Goal: Entertainment & Leisure: Consume media (video, audio)

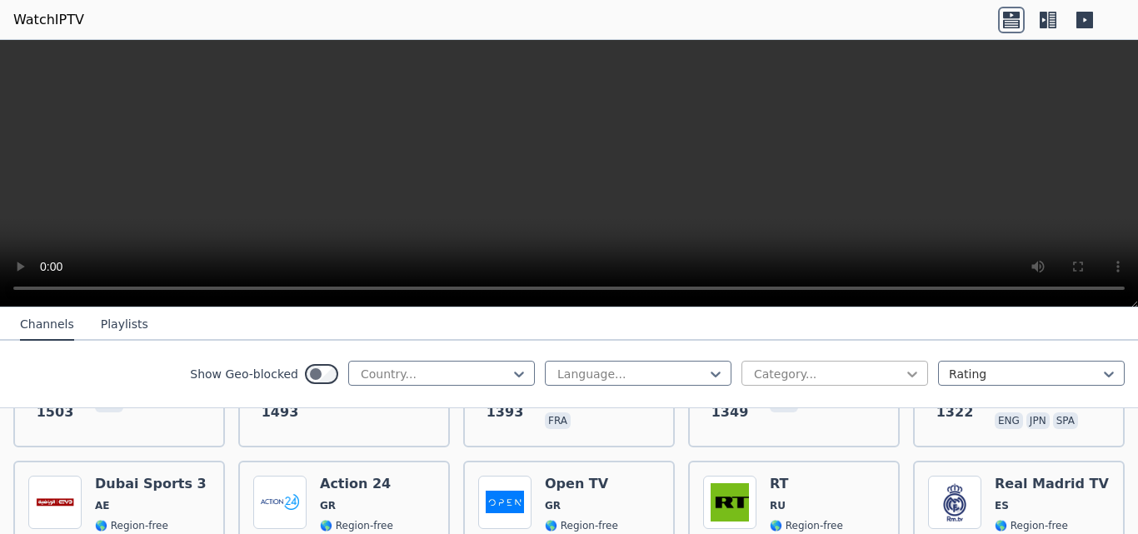
scroll to position [1332, 0]
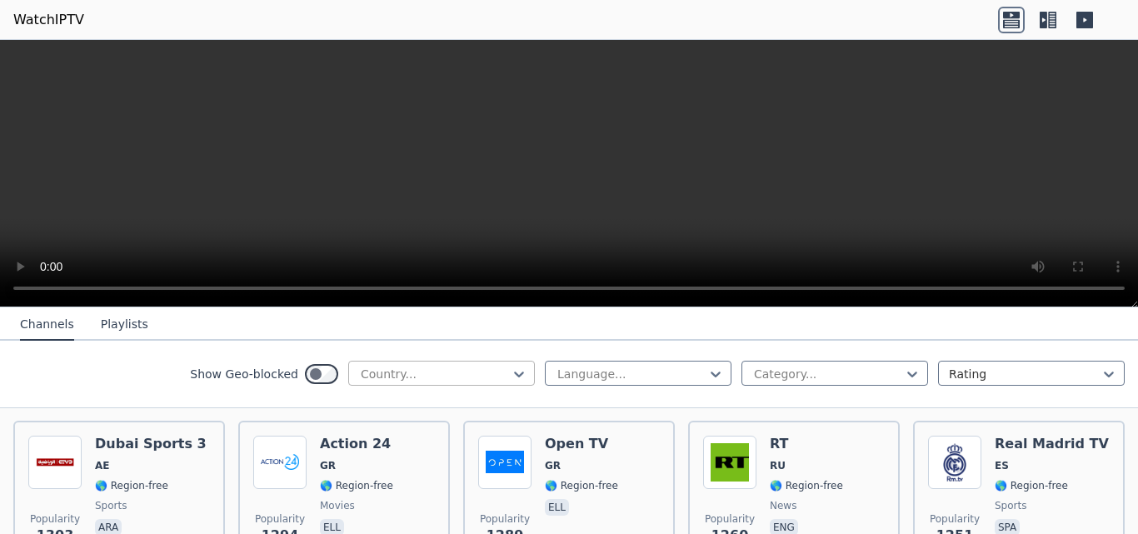
click at [427, 374] on div at bounding box center [435, 374] width 152 height 17
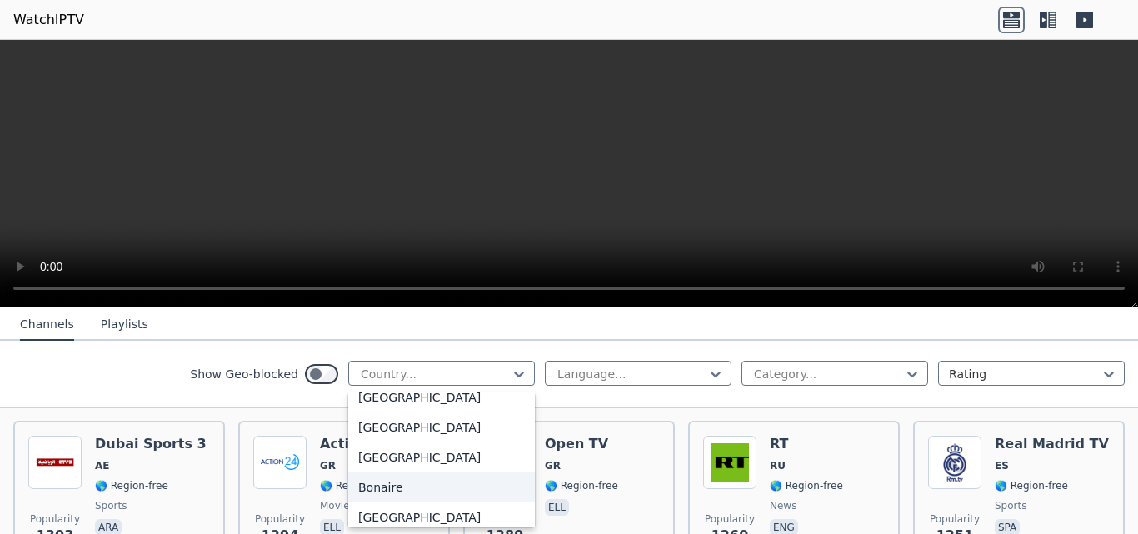
scroll to position [616, 0]
click at [446, 481] on div "[GEOGRAPHIC_DATA]" at bounding box center [441, 484] width 187 height 30
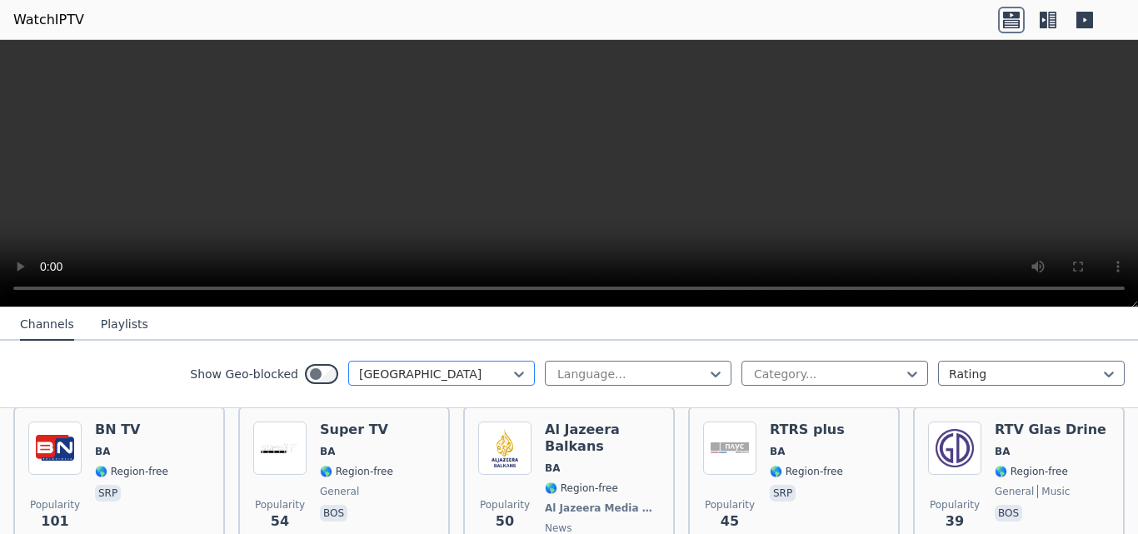
scroll to position [193, 0]
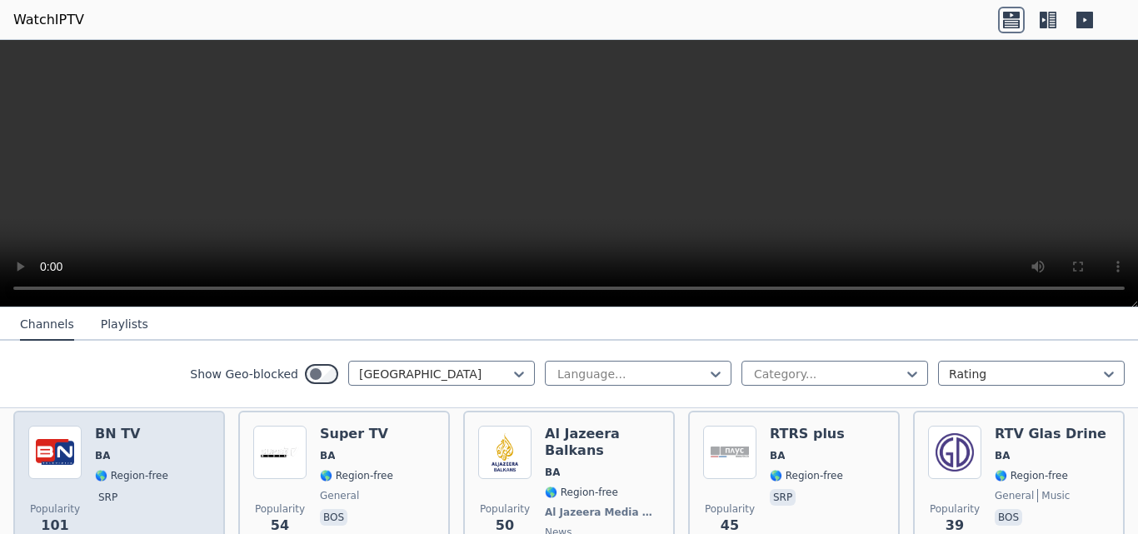
click at [135, 449] on div "BN TV BA 🌎 Region-free srp" at bounding box center [131, 496] width 73 height 140
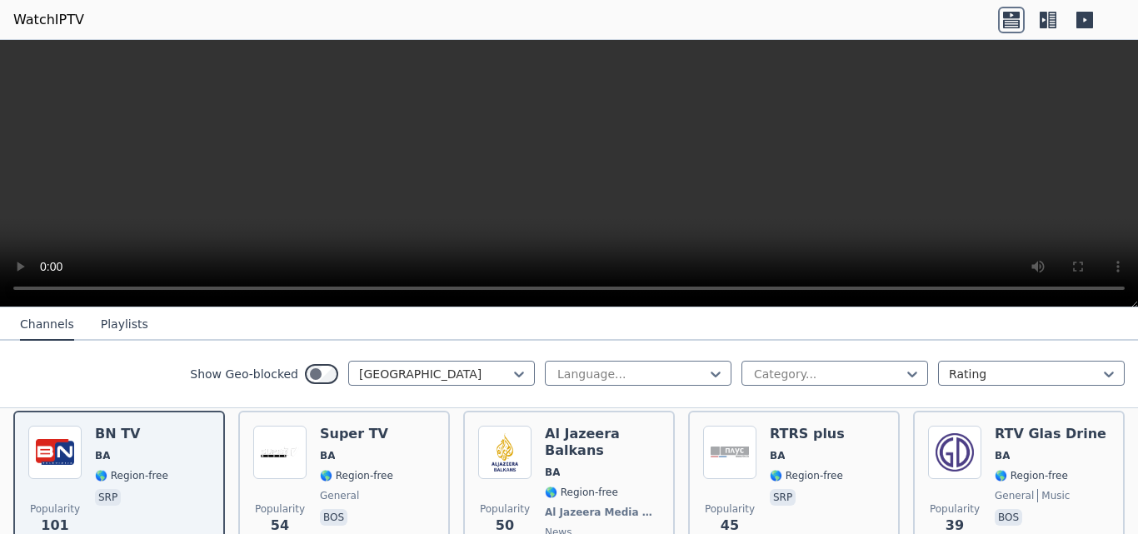
click at [486, 164] on video at bounding box center [569, 173] width 1138 height 267
click at [560, 139] on video at bounding box center [569, 173] width 1138 height 267
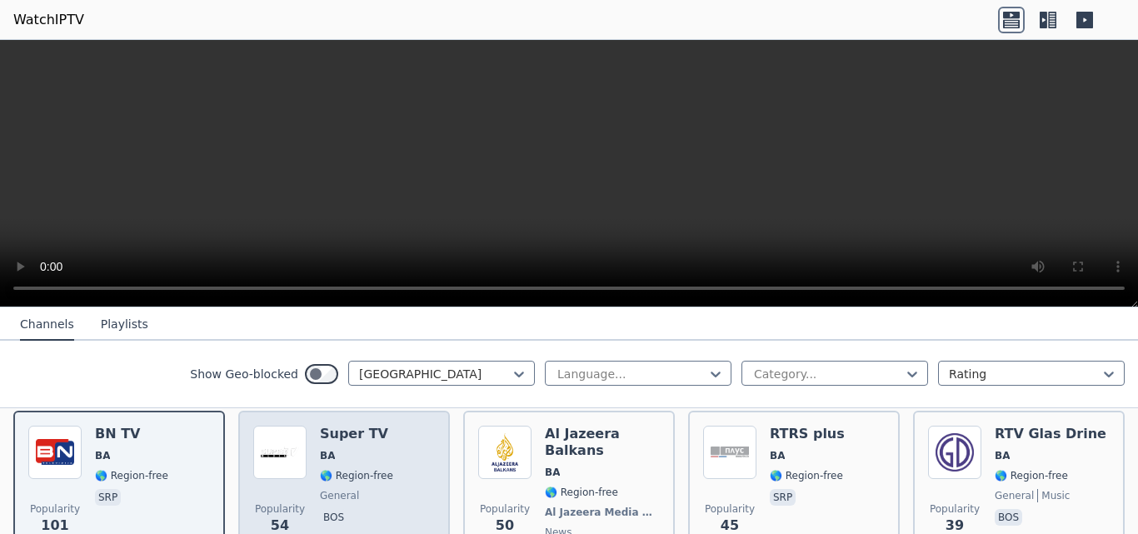
click at [346, 428] on h6 "Super TV" at bounding box center [356, 434] width 73 height 17
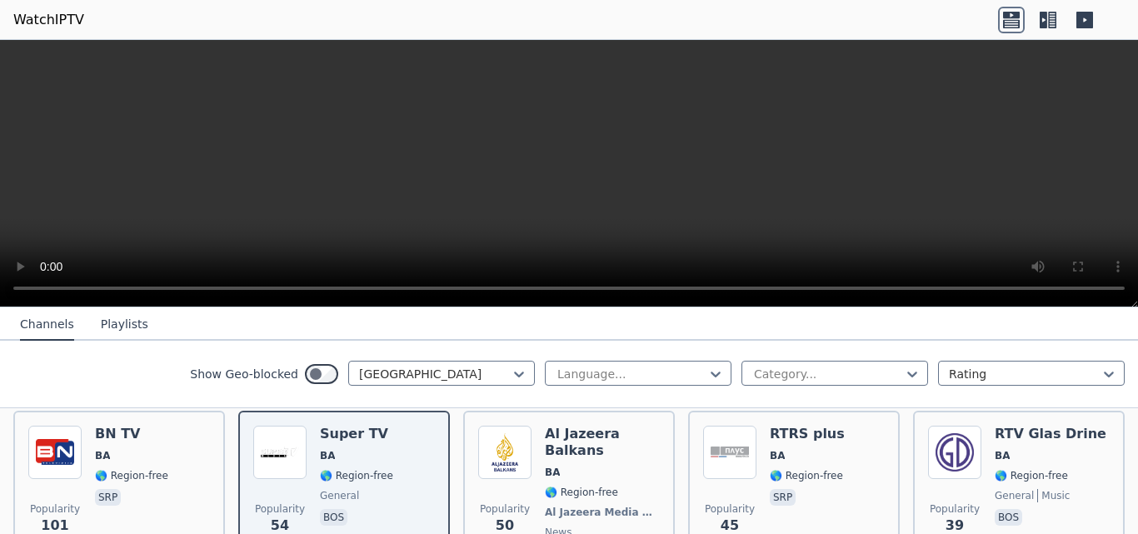
click at [494, 155] on video at bounding box center [569, 173] width 1138 height 267
click at [566, 136] on video at bounding box center [569, 173] width 1138 height 267
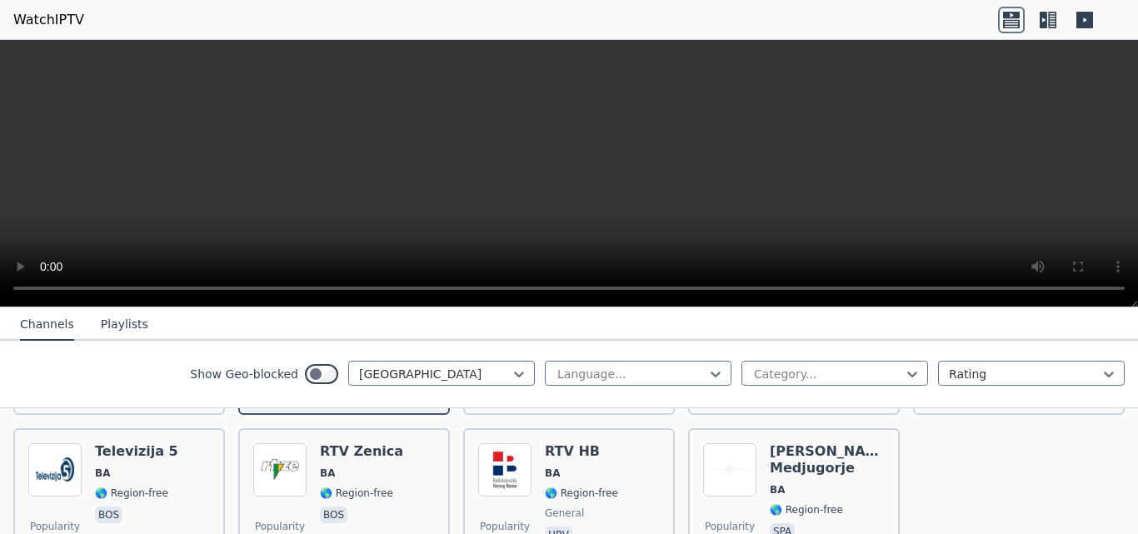
scroll to position [360, 0]
click at [491, 374] on div at bounding box center [435, 374] width 152 height 17
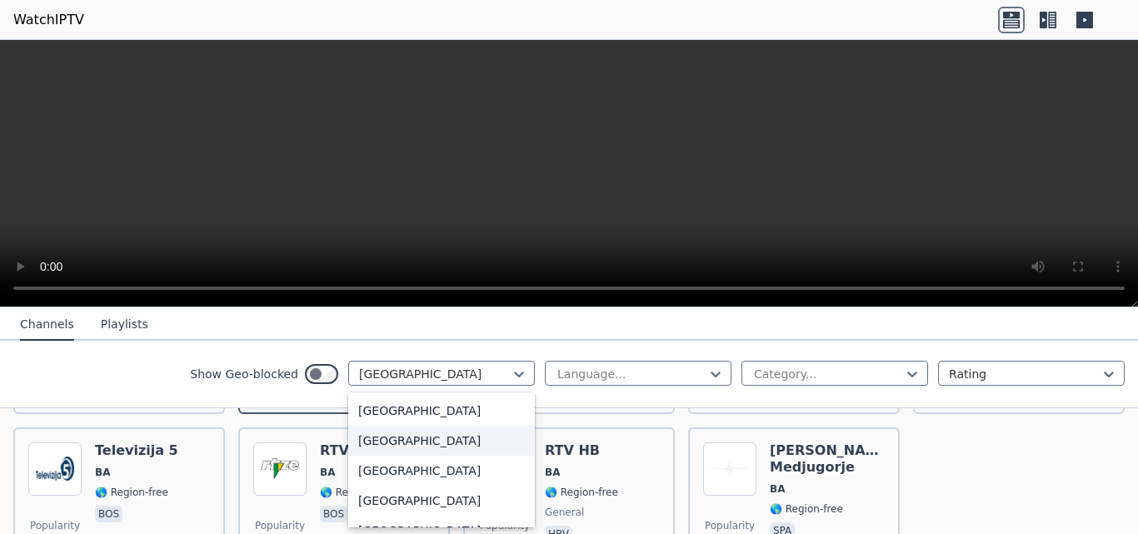
scroll to position [4897, 0]
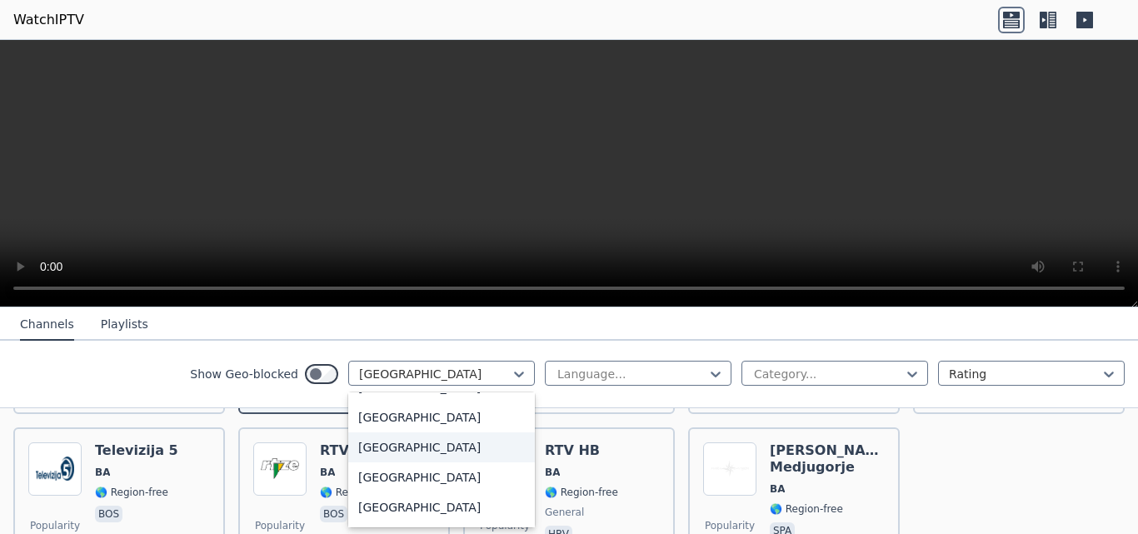
click at [371, 446] on div "[GEOGRAPHIC_DATA]" at bounding box center [441, 447] width 187 height 30
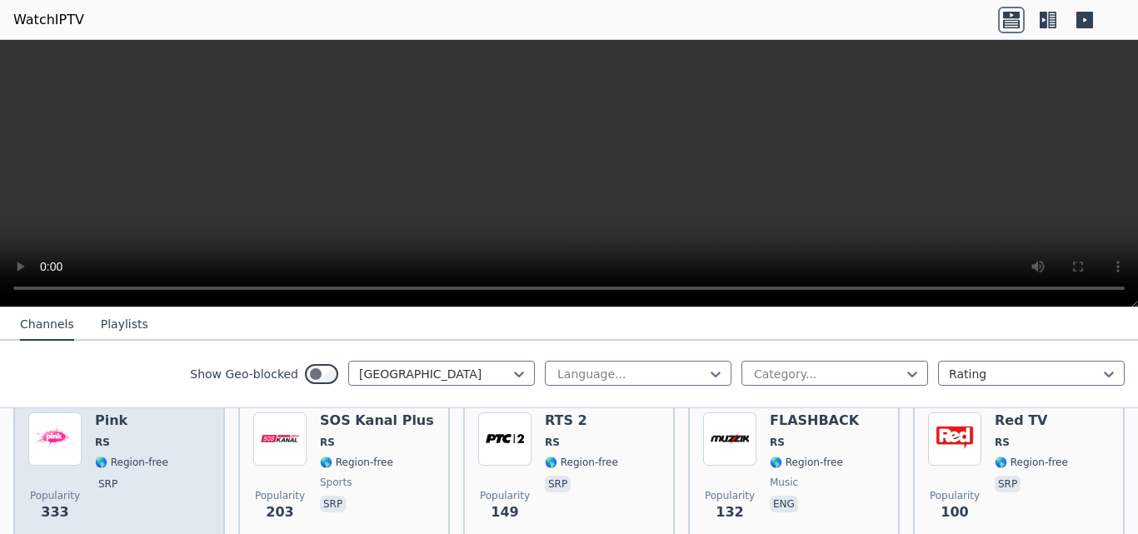
scroll to position [167, 0]
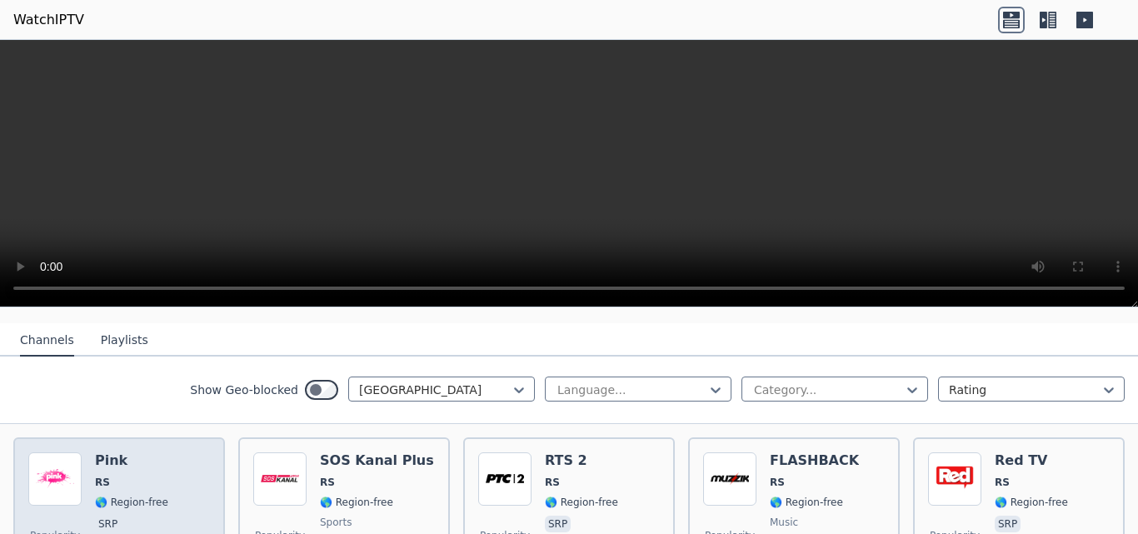
click at [157, 476] on span "RS" at bounding box center [131, 482] width 73 height 13
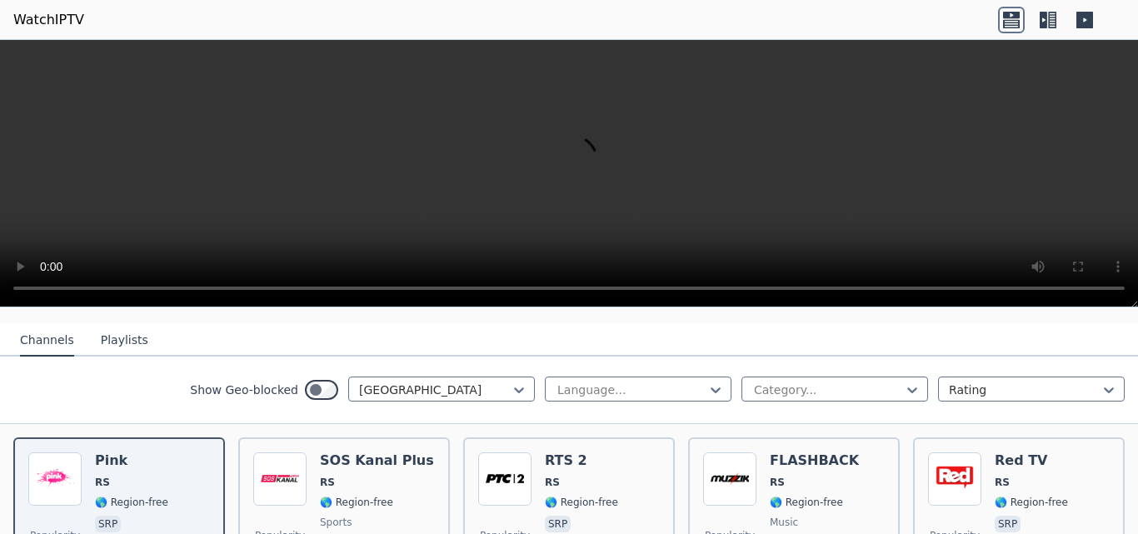
scroll to position [250, 0]
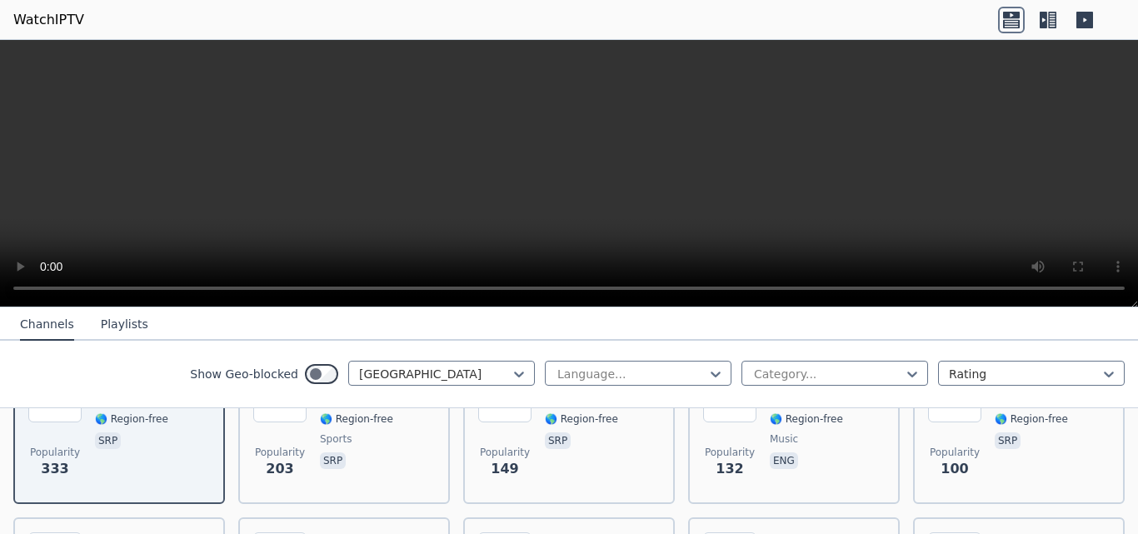
click at [108, 322] on button "Playlists" at bounding box center [124, 325] width 47 height 32
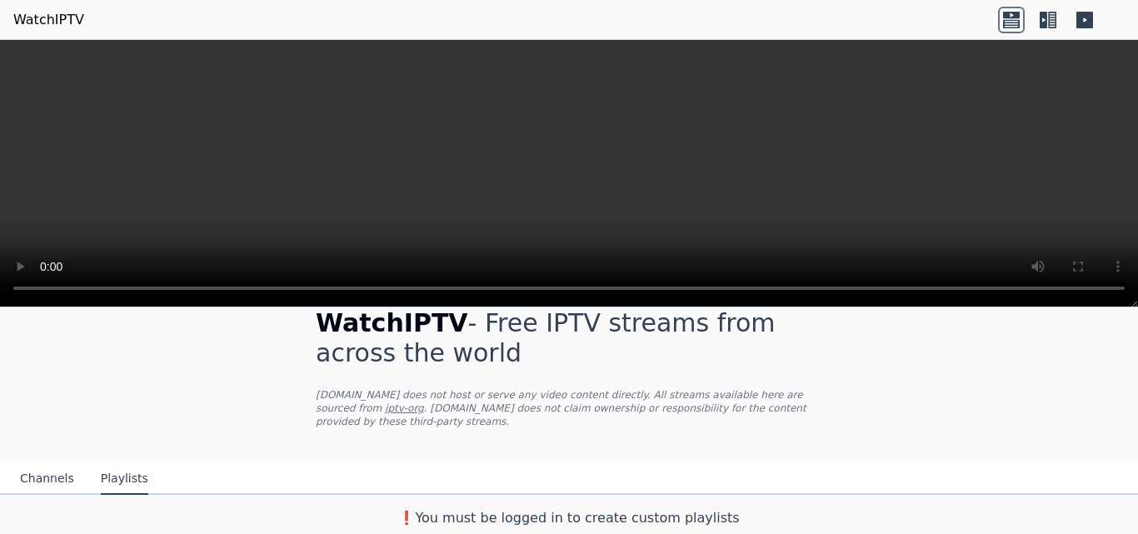
scroll to position [15, 0]
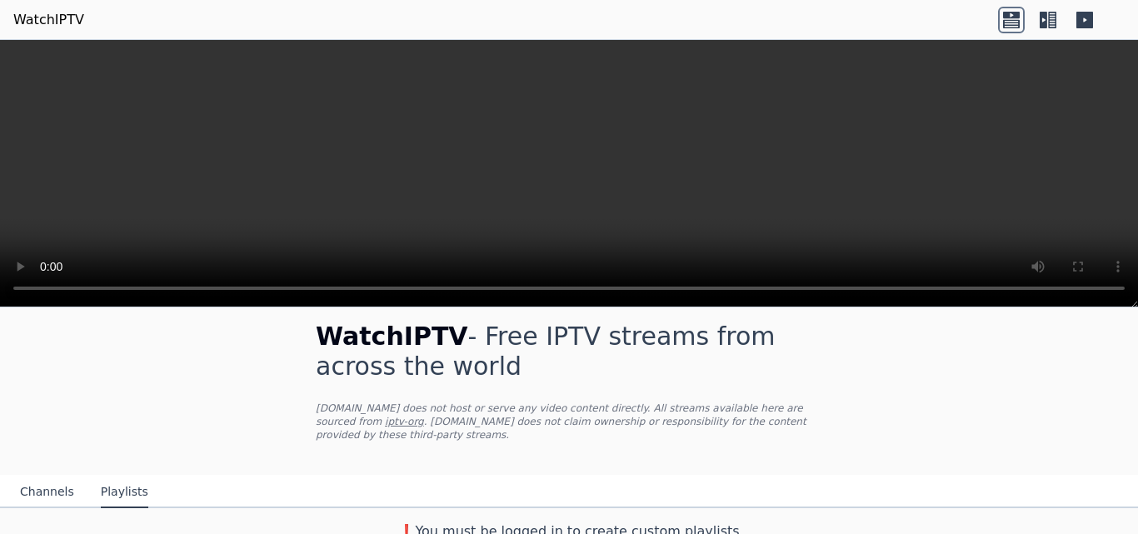
click at [40, 476] on button "Channels" at bounding box center [47, 492] width 54 height 32
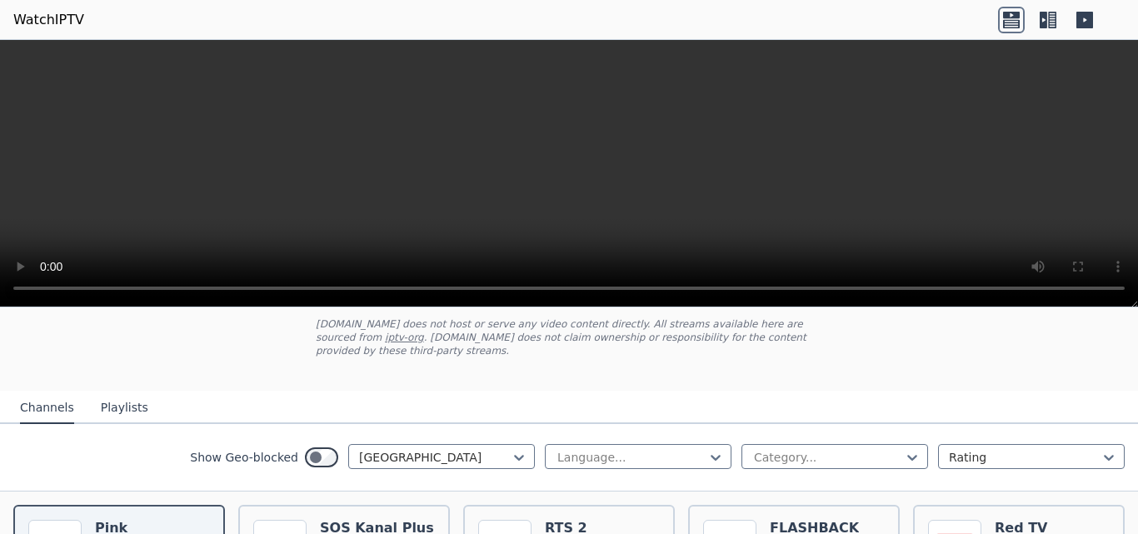
scroll to position [182, 0]
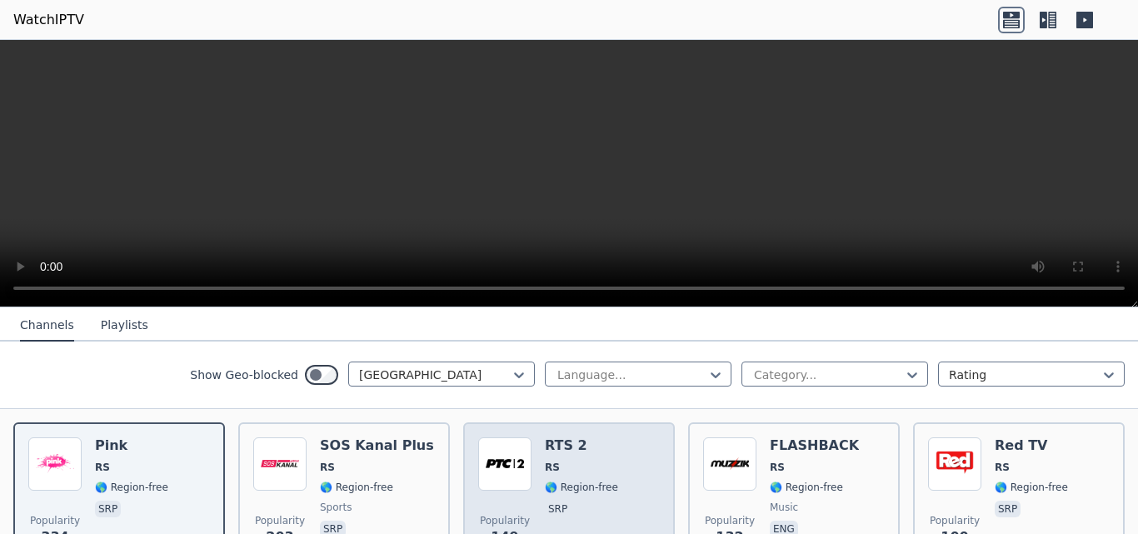
click at [510, 470] on img at bounding box center [504, 463] width 53 height 53
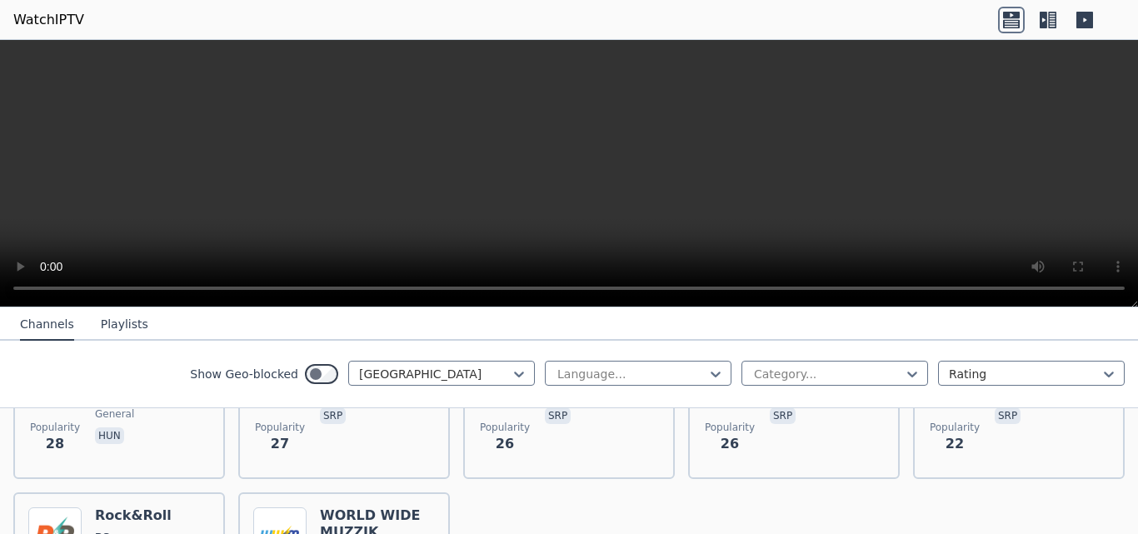
scroll to position [848, 0]
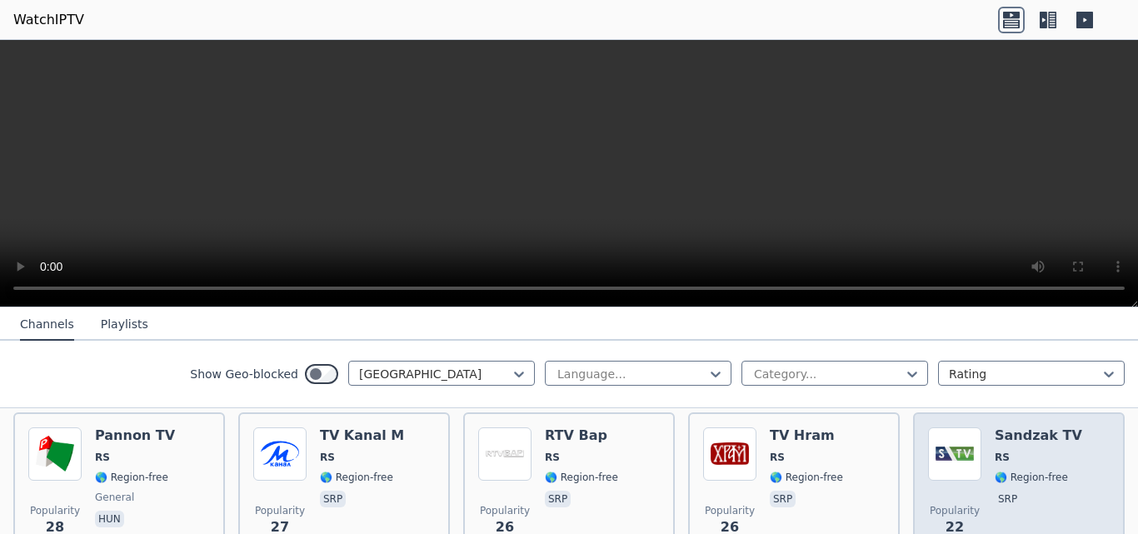
click at [994, 427] on h6 "Sandzak TV" at bounding box center [1037, 435] width 87 height 17
click at [978, 427] on div "Popularity 22 Sandzak TV RS 🌎 Region-free srp" at bounding box center [1019, 487] width 182 height 120
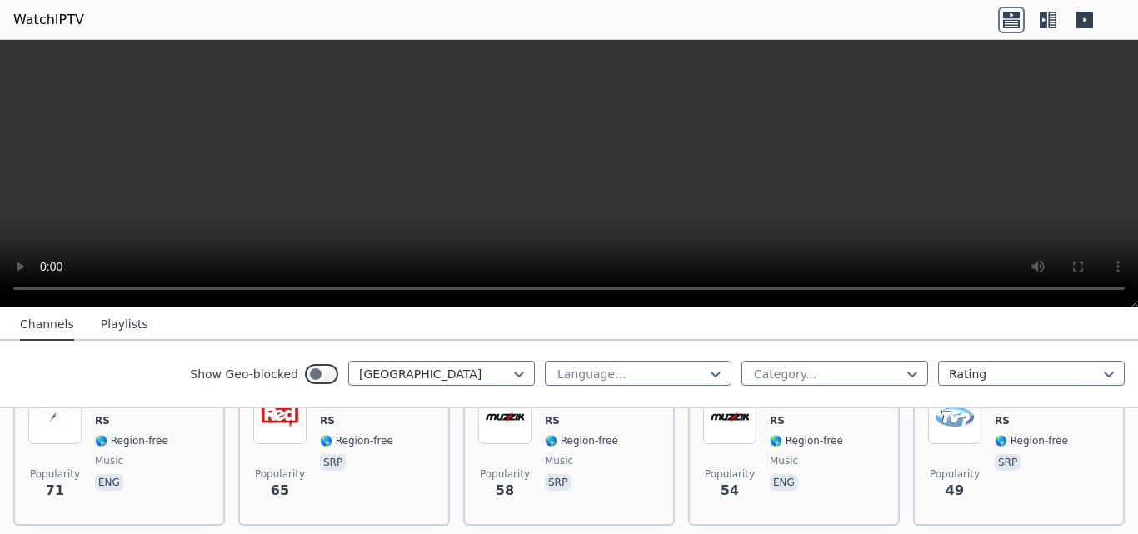
scroll to position [348, 0]
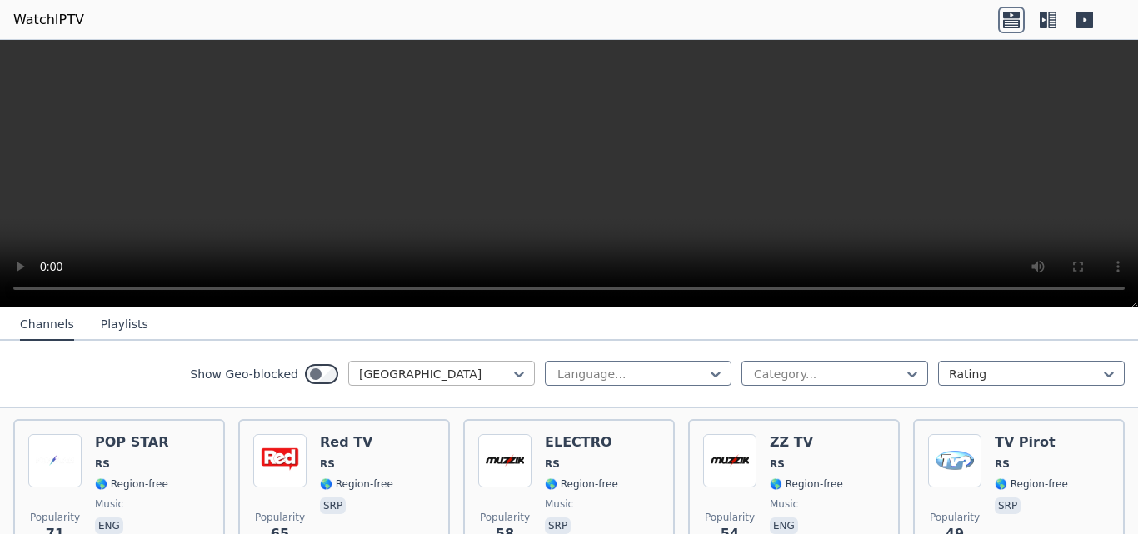
click at [348, 371] on div "[GEOGRAPHIC_DATA]" at bounding box center [441, 373] width 187 height 25
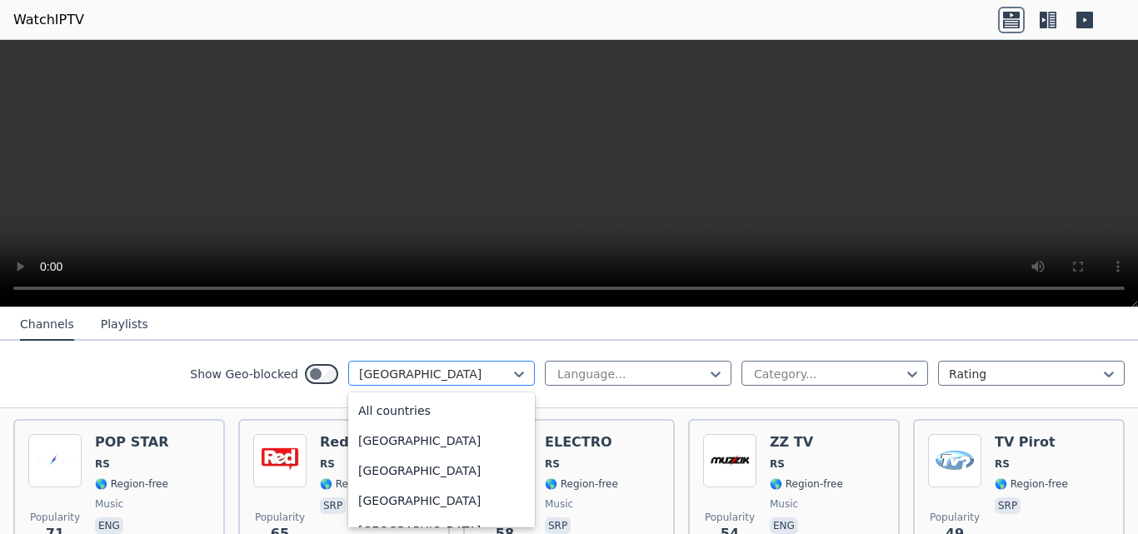
scroll to position [4727, 0]
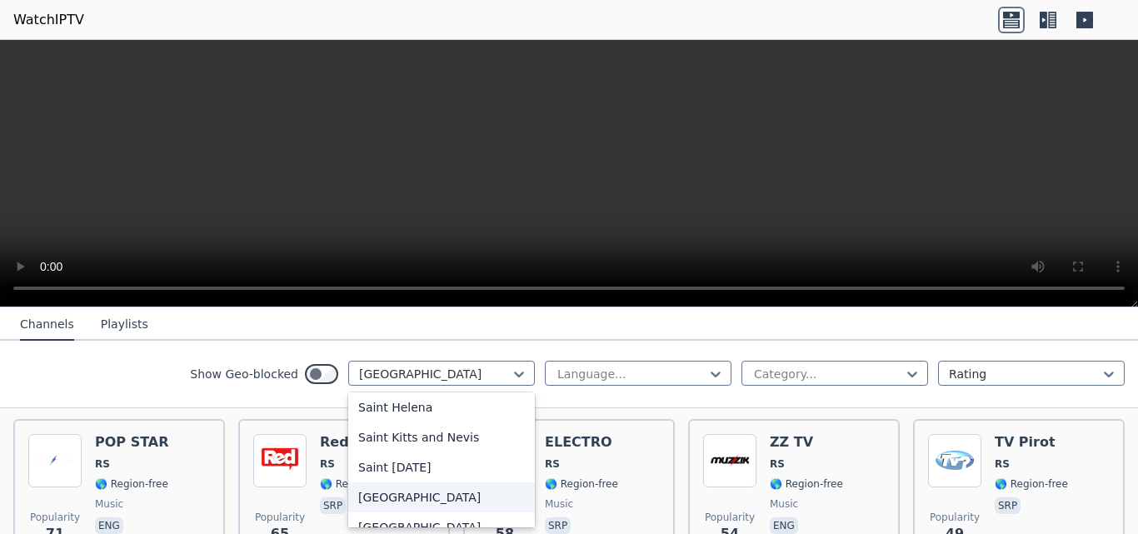
click at [368, 491] on div "[GEOGRAPHIC_DATA]" at bounding box center [441, 497] width 187 height 30
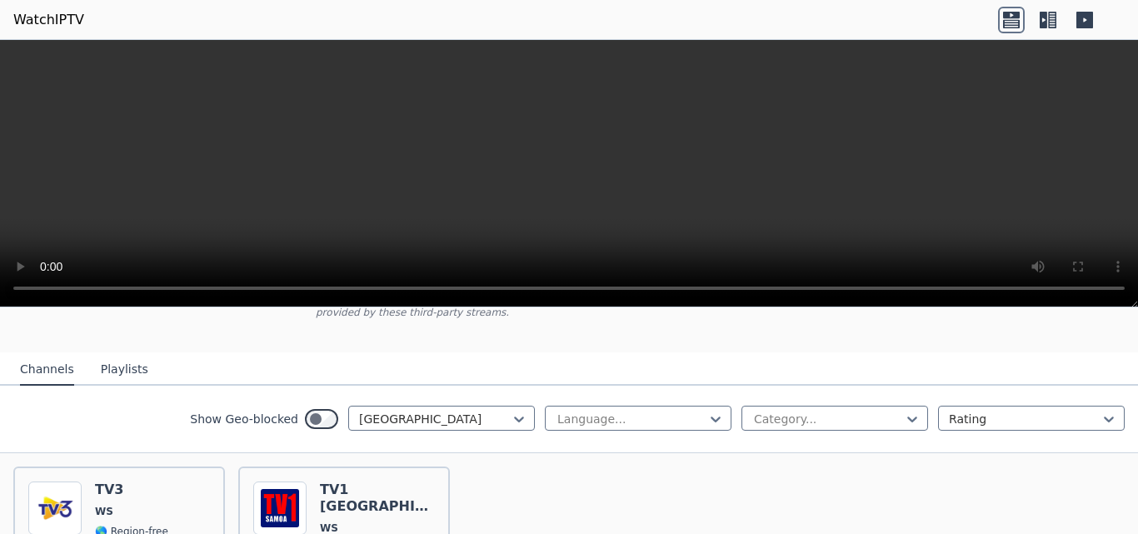
scroll to position [167, 0]
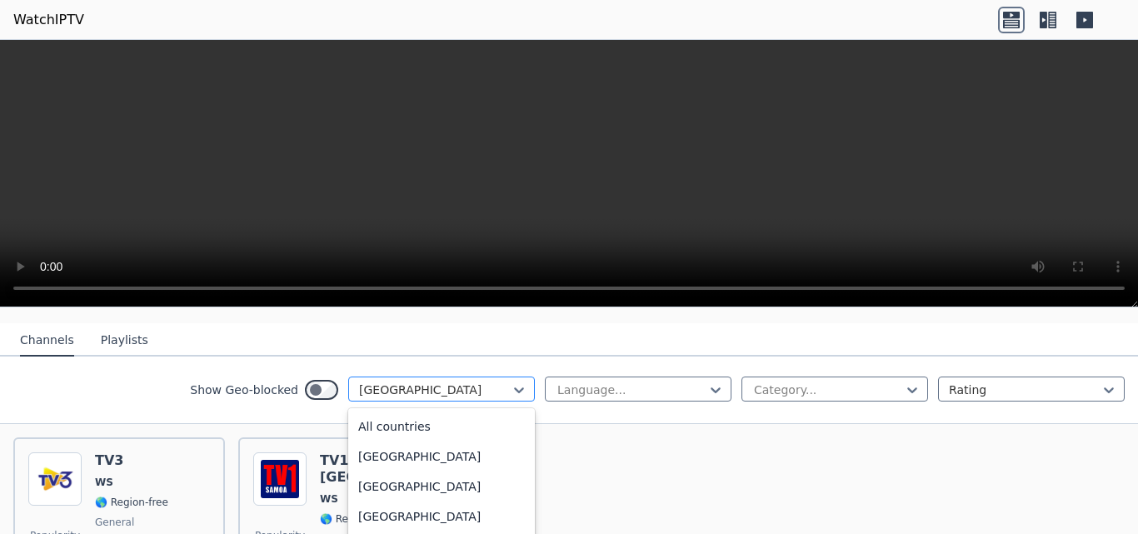
click at [390, 381] on div at bounding box center [435, 389] width 152 height 17
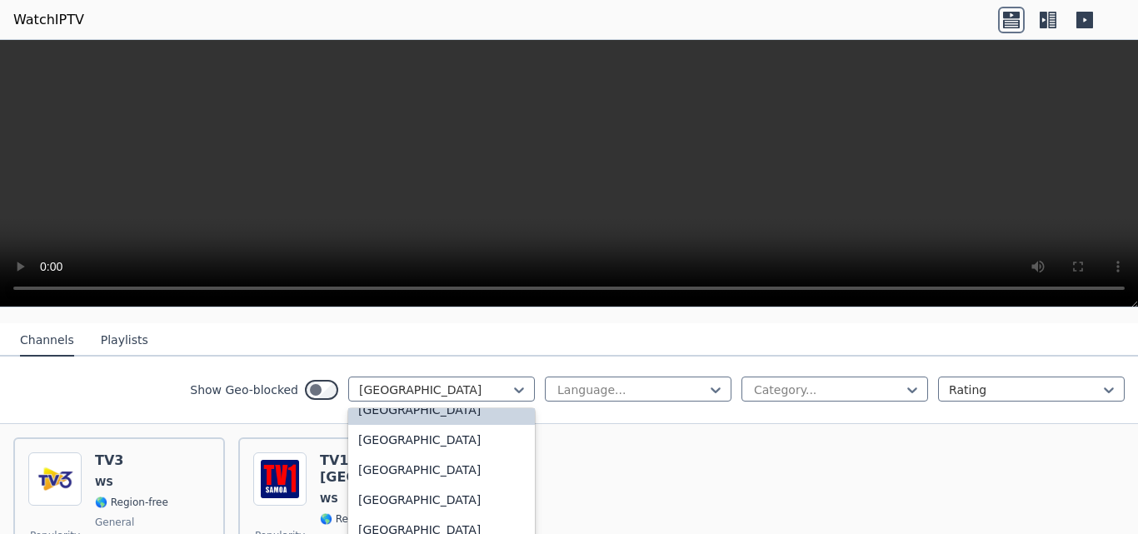
scroll to position [4857, 0]
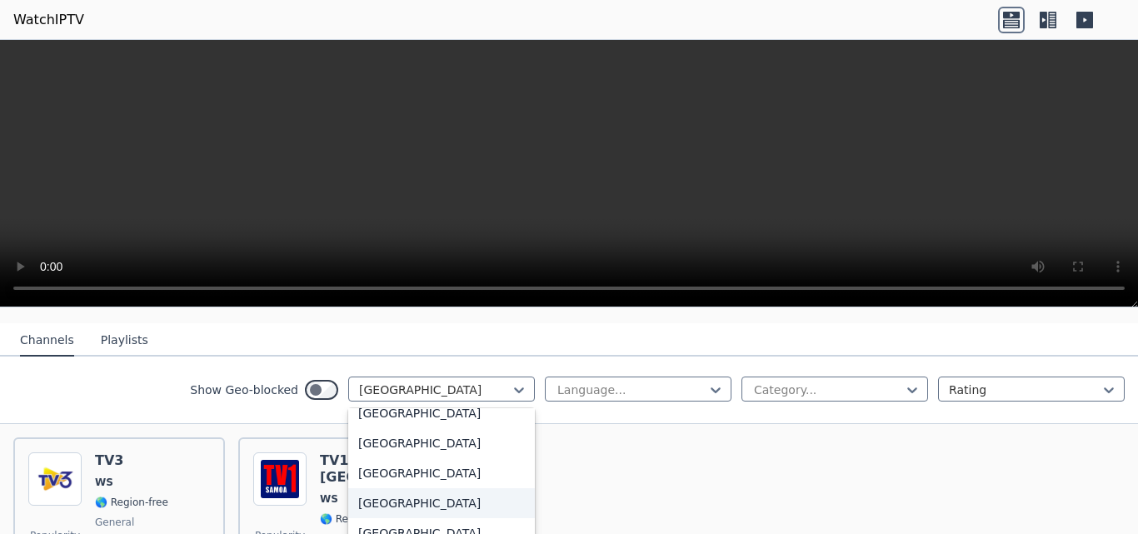
click at [361, 488] on div "[GEOGRAPHIC_DATA]" at bounding box center [441, 503] width 187 height 30
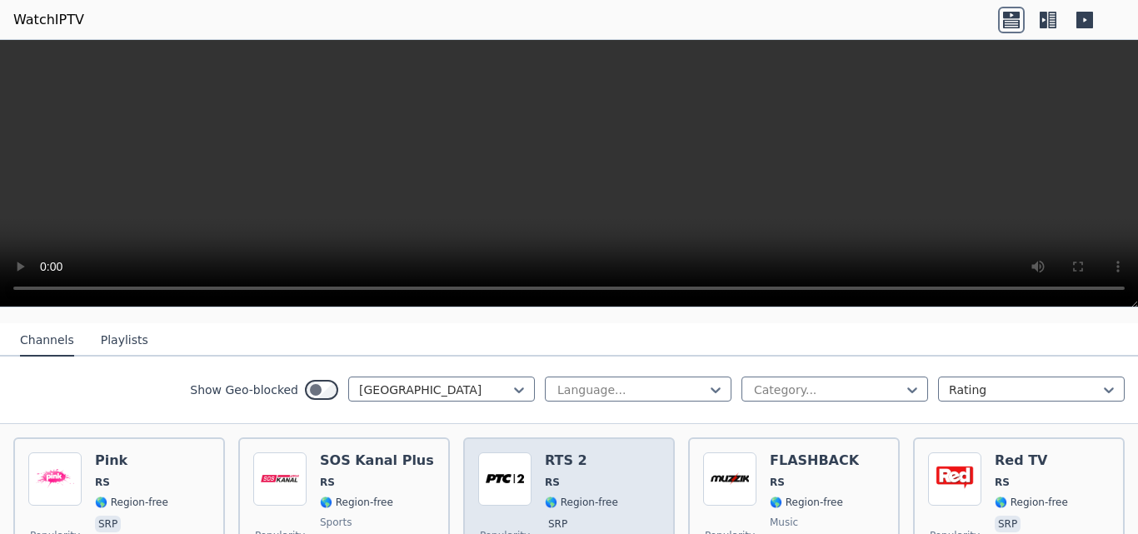
click at [526, 452] on div "Popularity 150 RTS 2 RS 🌎 Region-free srp" at bounding box center [569, 512] width 182 height 120
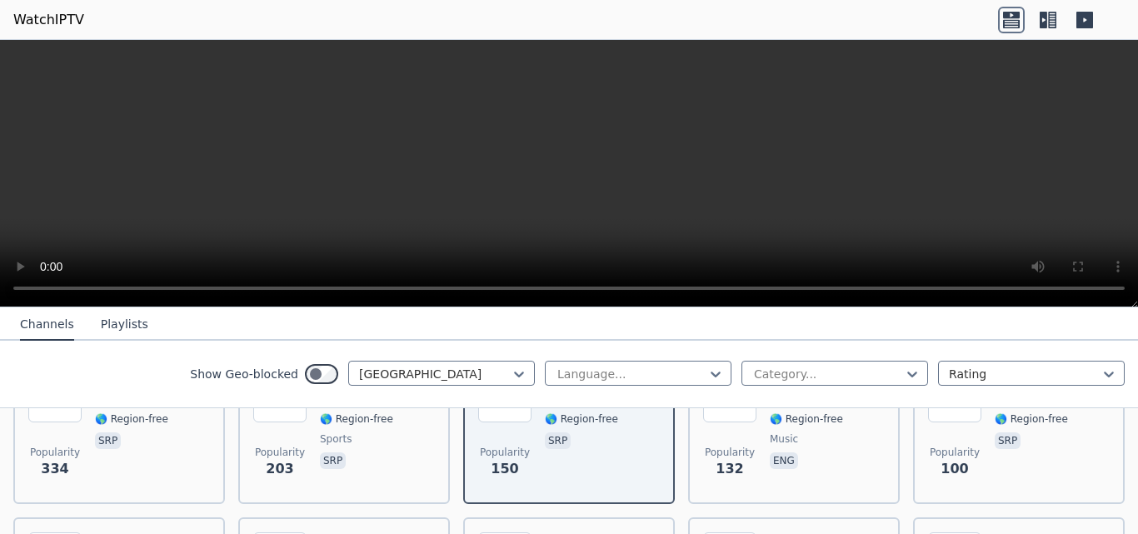
scroll to position [333, 0]
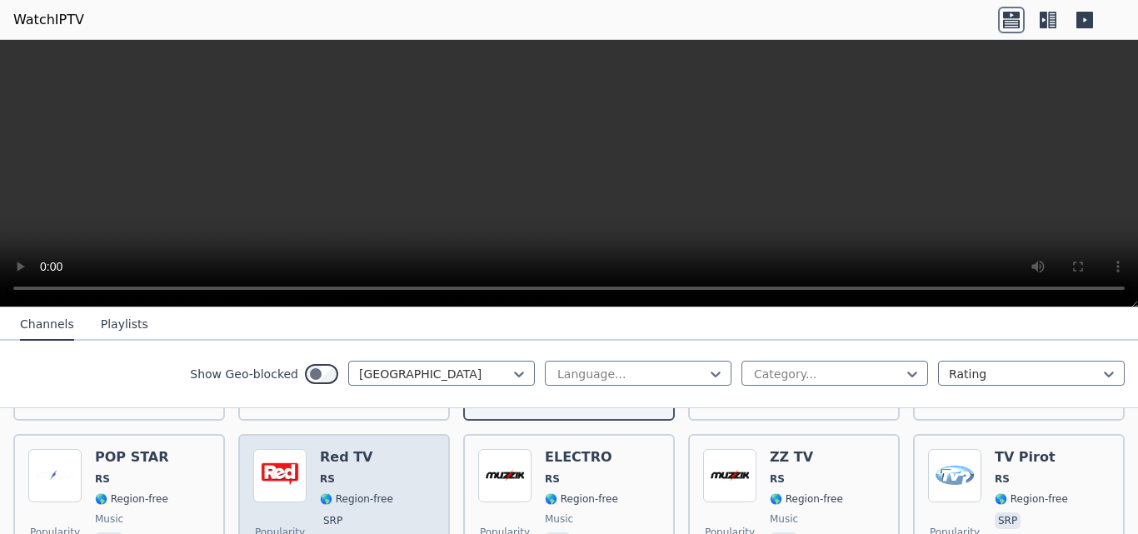
click at [336, 472] on span "RS" at bounding box center [356, 478] width 73 height 13
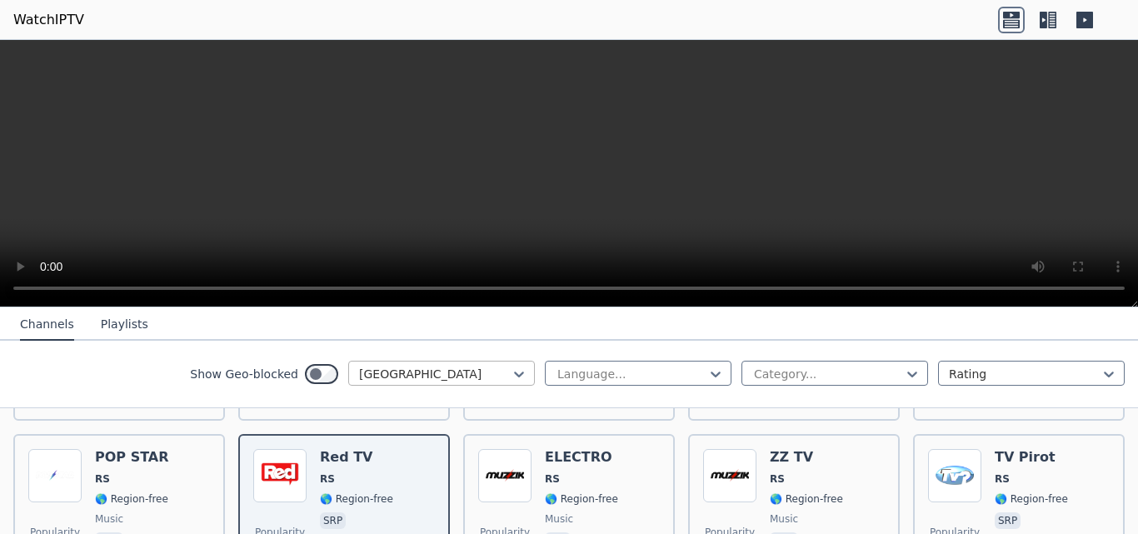
click at [433, 376] on div at bounding box center [435, 374] width 152 height 17
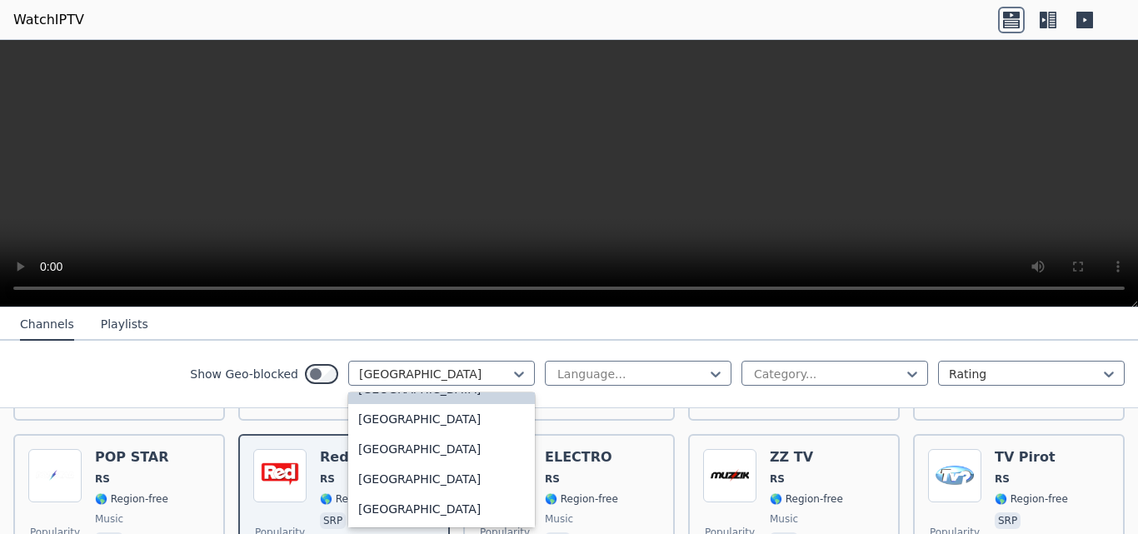
scroll to position [4977, 0]
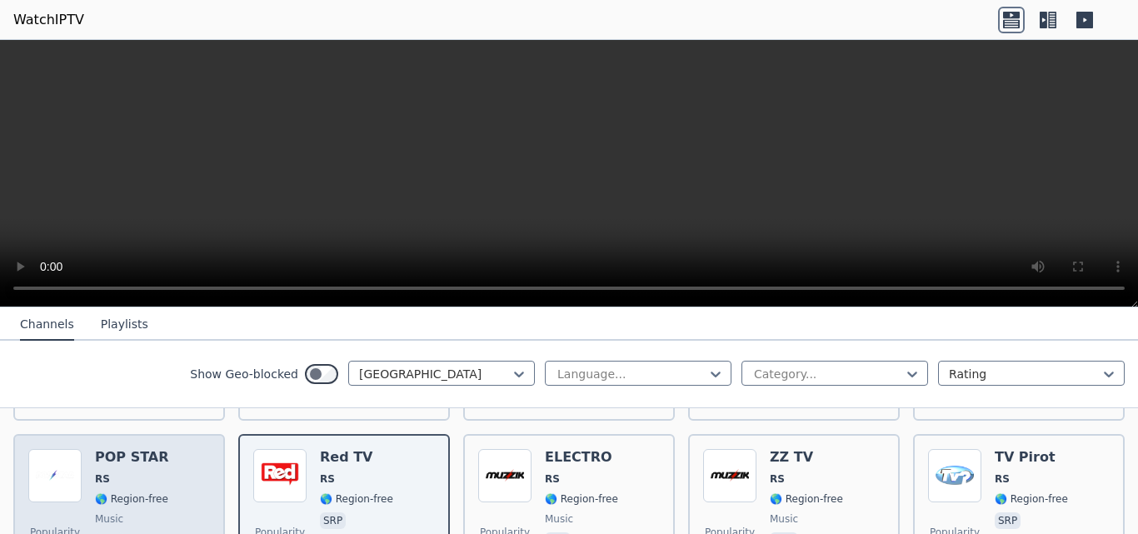
click at [149, 449] on h6 "POP STAR" at bounding box center [132, 457] width 74 height 17
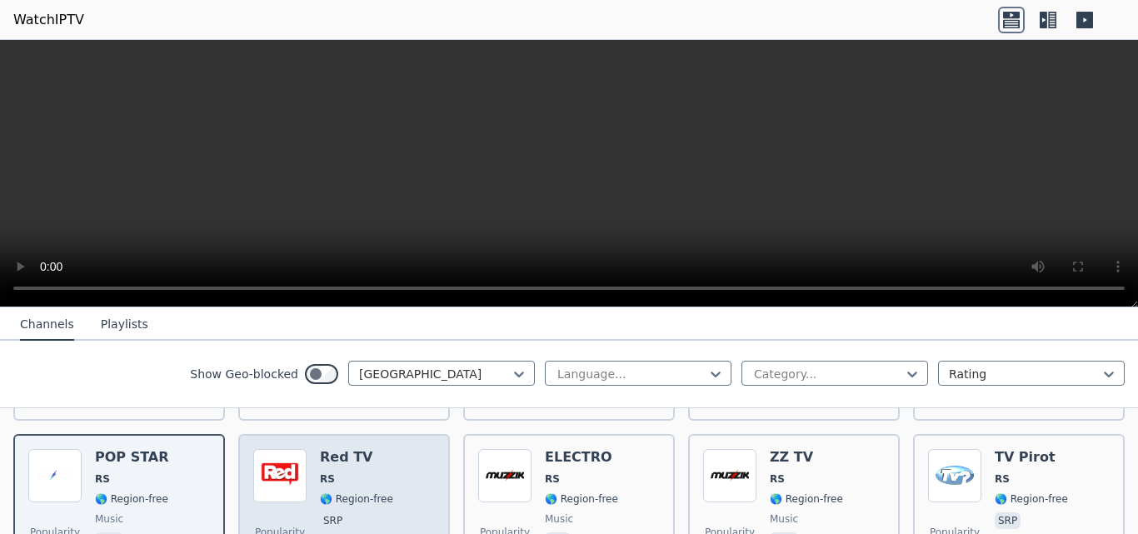
click at [346, 457] on div "Red TV RS 🌎 Region-free srp" at bounding box center [356, 509] width 73 height 120
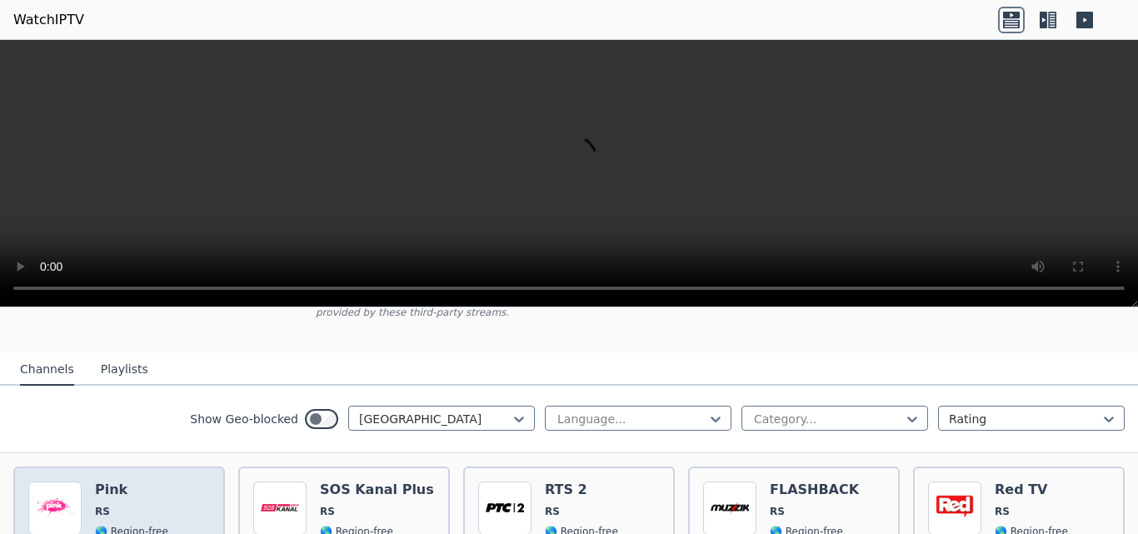
scroll to position [167, 0]
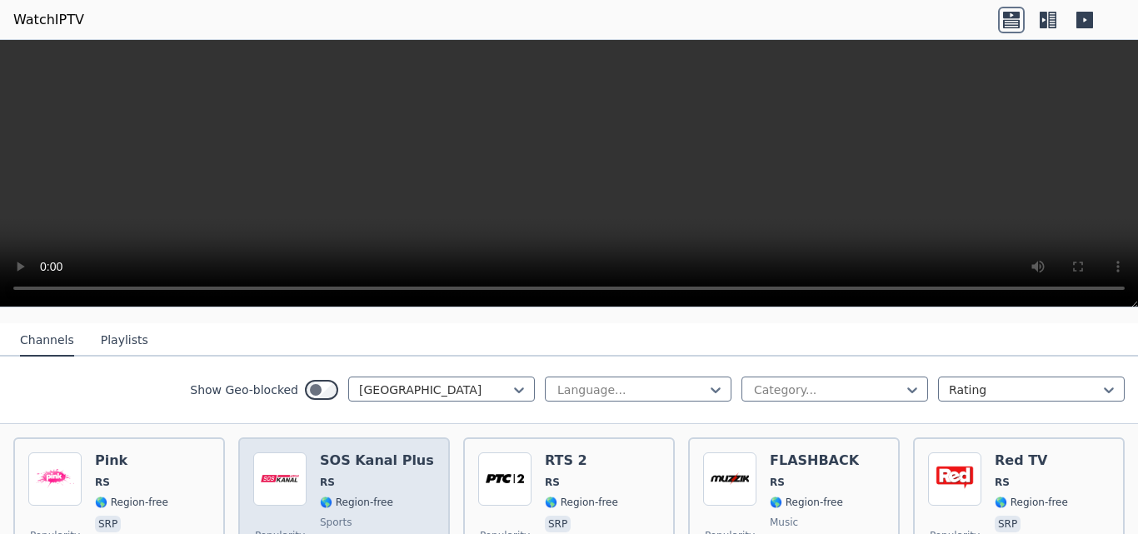
click at [351, 476] on span "RS" at bounding box center [377, 482] width 114 height 13
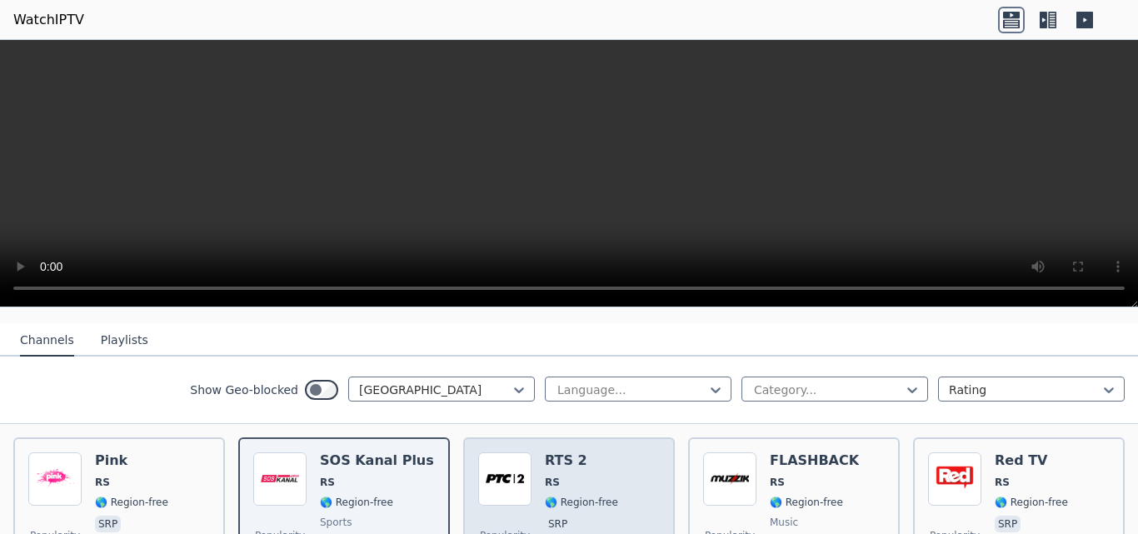
click at [620, 467] on div "Popularity 150 RTS 2 RS 🌎 Region-free srp" at bounding box center [569, 512] width 182 height 120
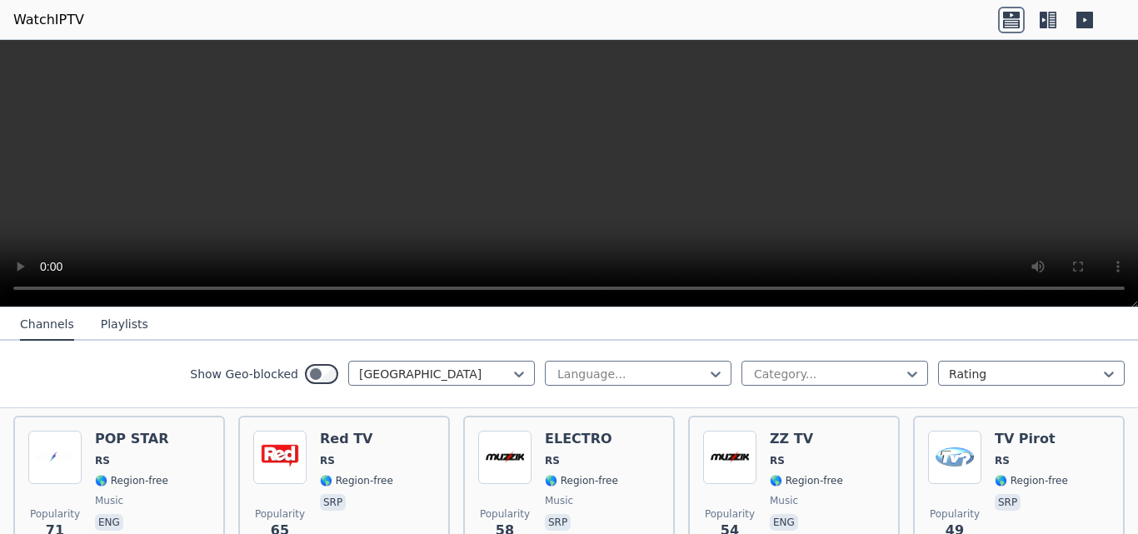
scroll to position [333, 0]
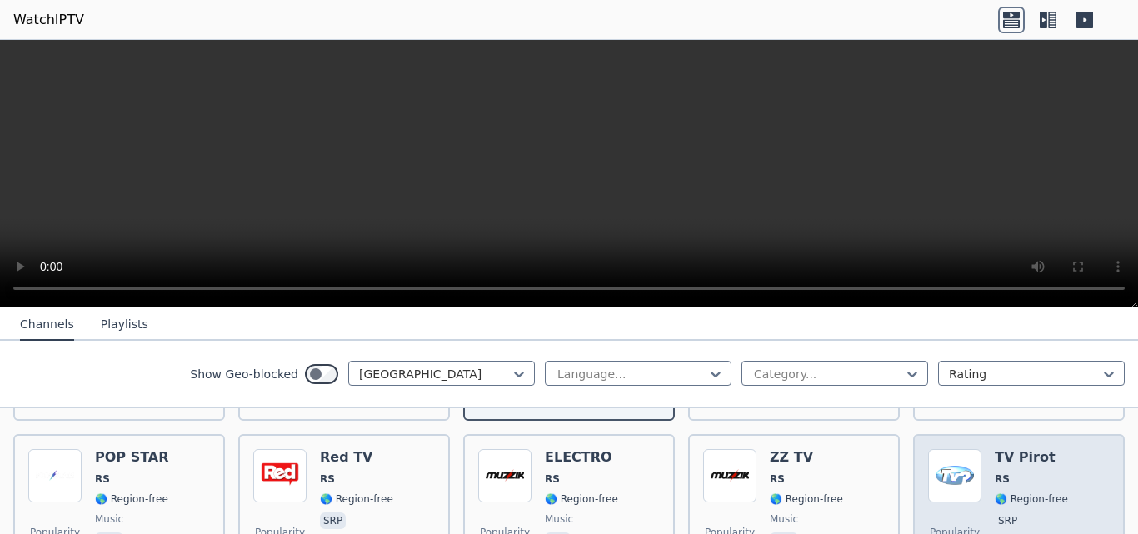
click at [1045, 449] on h6 "TV Pirot" at bounding box center [1030, 457] width 73 height 17
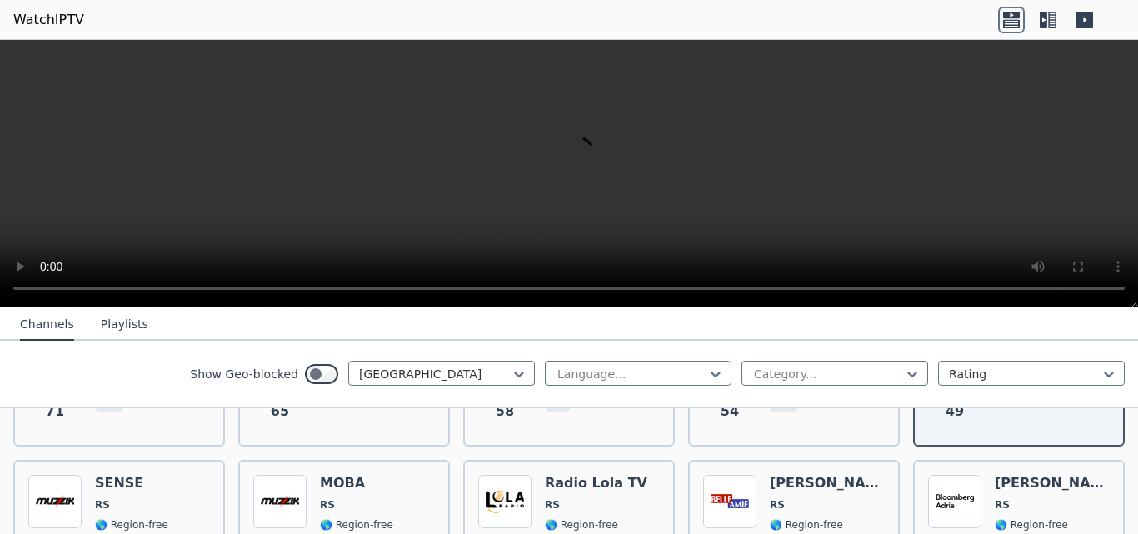
scroll to position [500, 0]
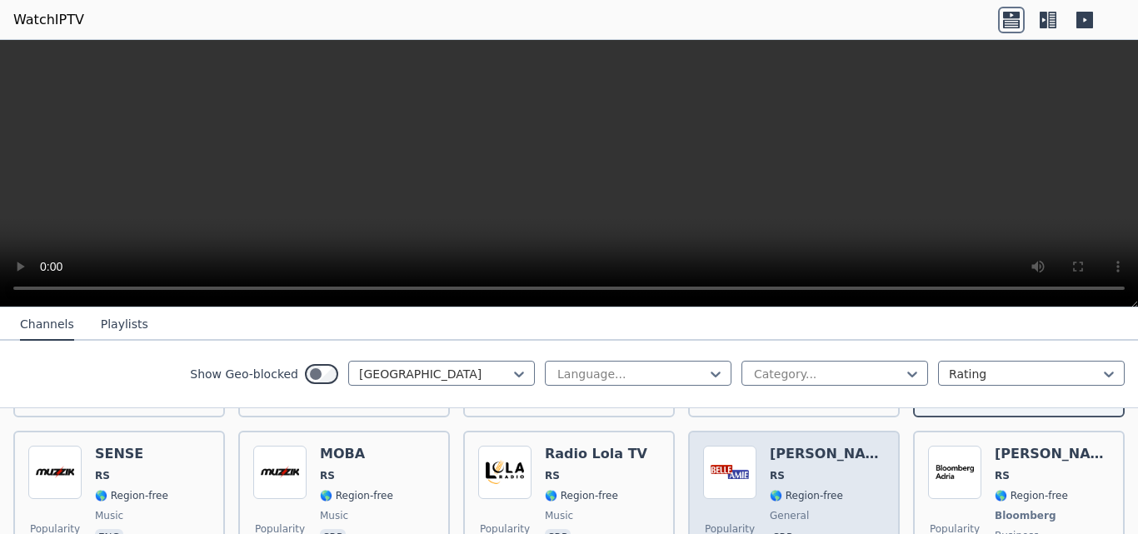
click at [784, 447] on h6 "[PERSON_NAME]" at bounding box center [826, 454] width 115 height 17
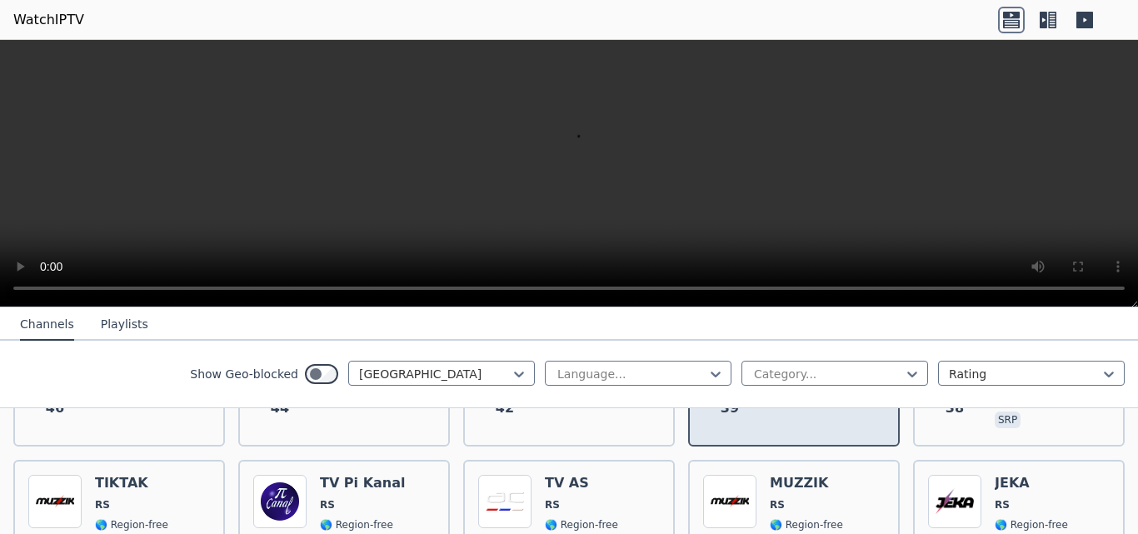
scroll to position [666, 0]
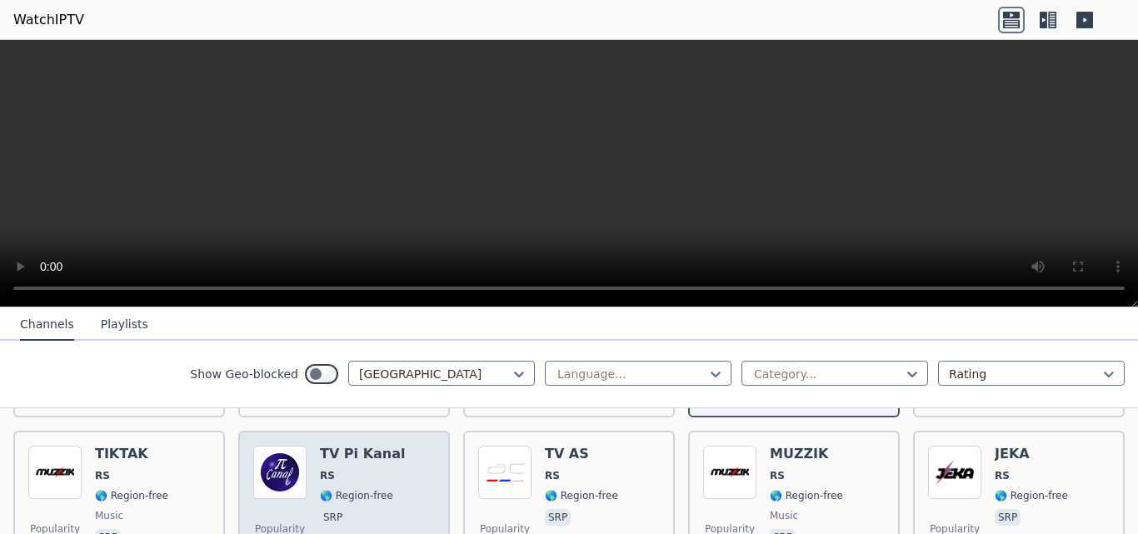
click at [371, 469] on span "RS" at bounding box center [363, 475] width 86 height 13
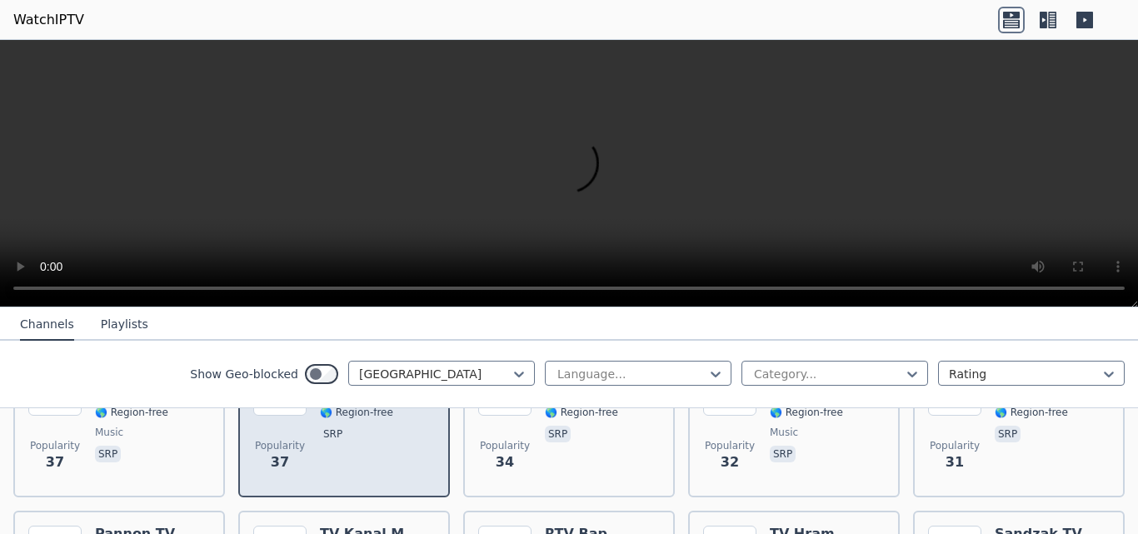
scroll to position [833, 0]
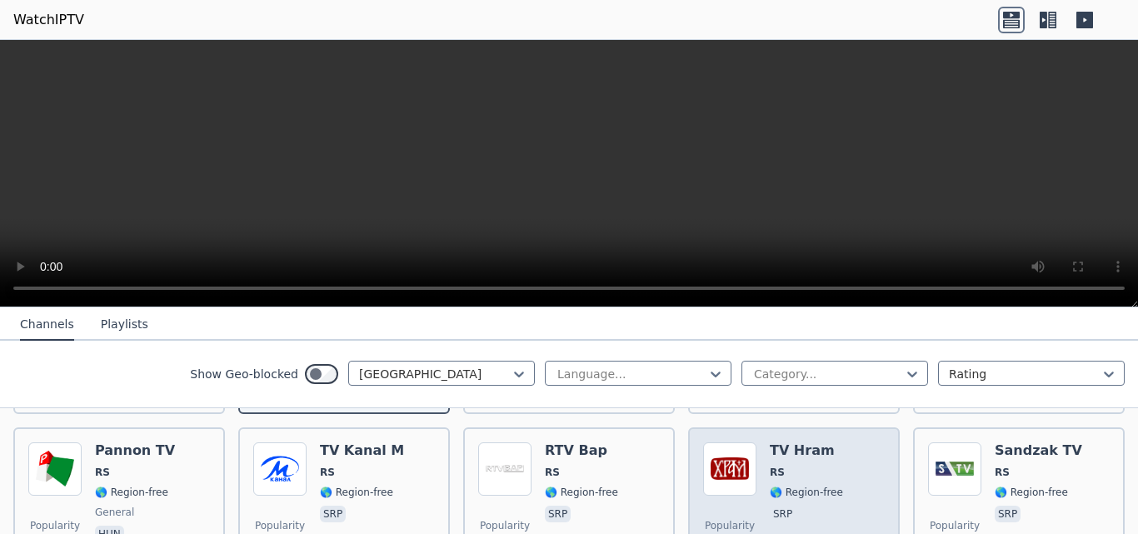
click at [791, 466] on span "RS" at bounding box center [805, 472] width 73 height 13
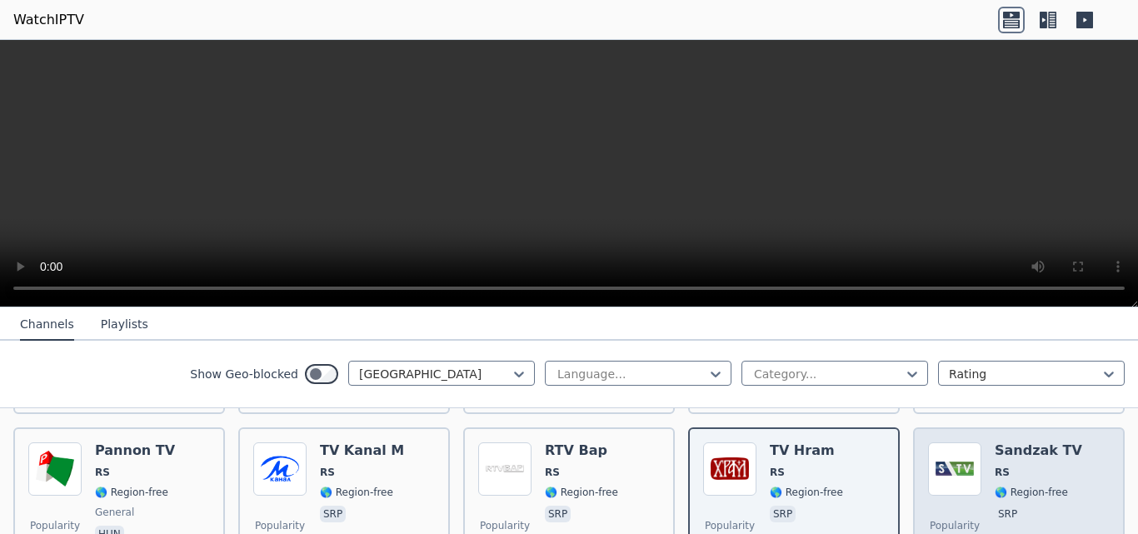
click at [1000, 442] on h6 "Sandzak TV" at bounding box center [1037, 450] width 87 height 17
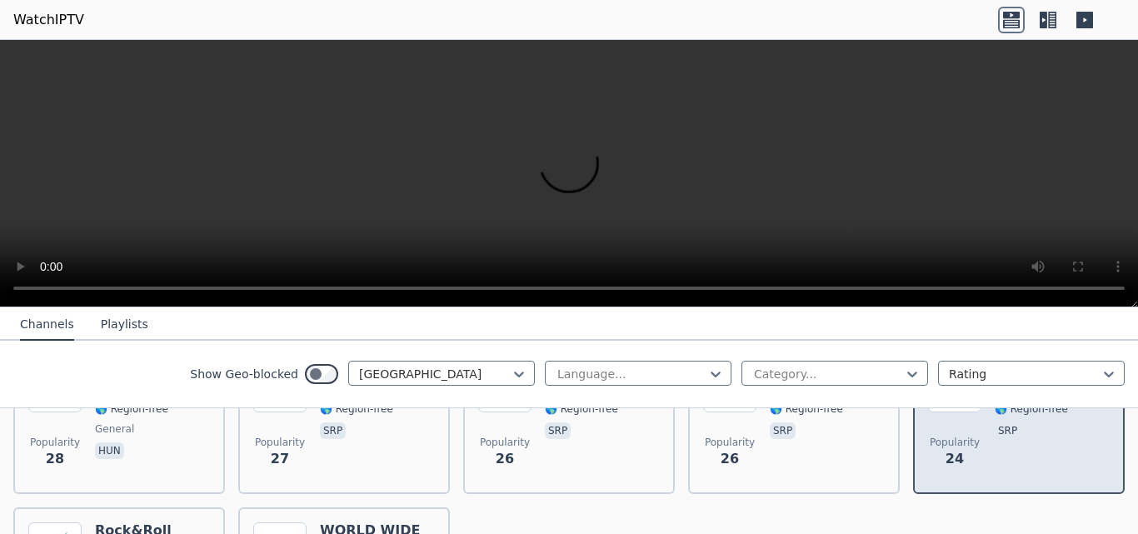
scroll to position [999, 0]
